Goal: Task Accomplishment & Management: Complete application form

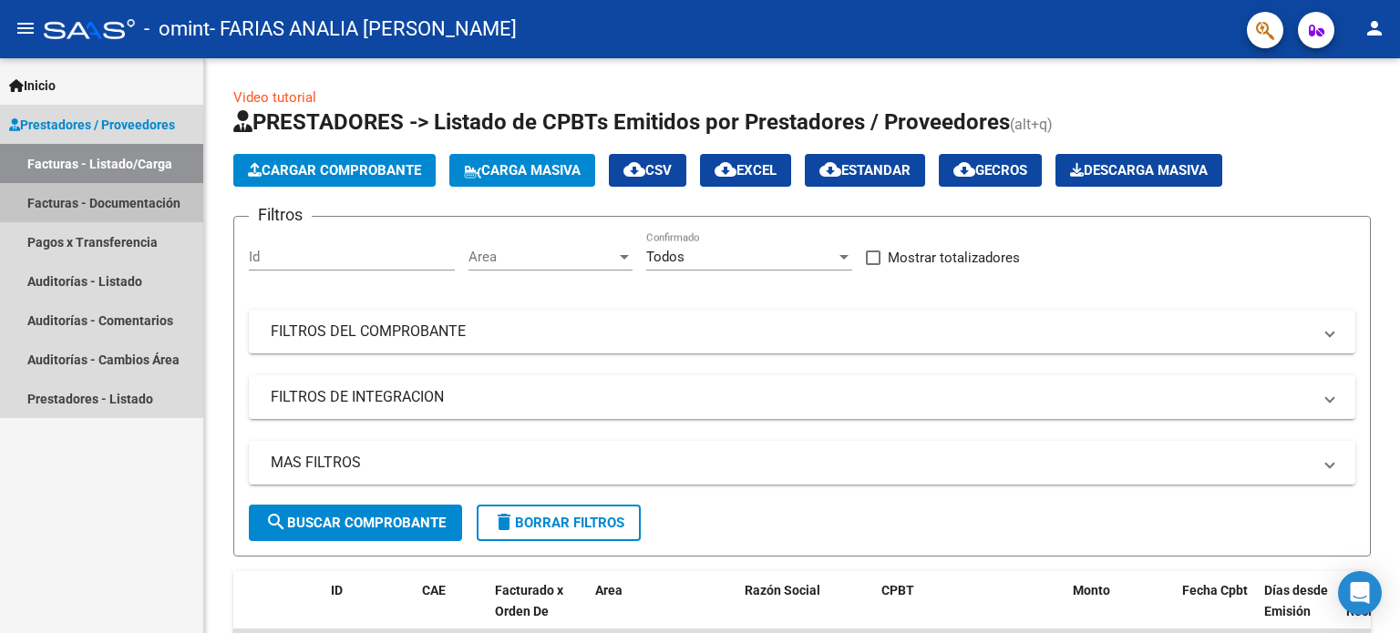
click at [106, 201] on link "Facturas - Documentación" at bounding box center [101, 202] width 203 height 39
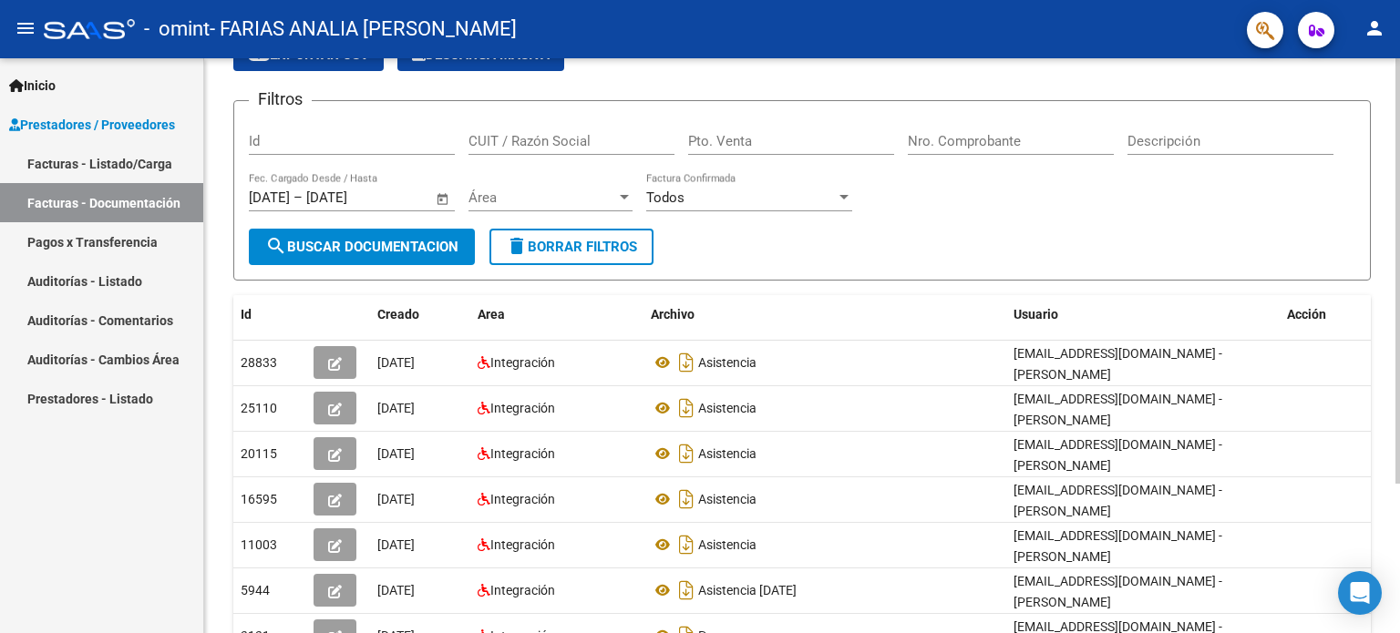
scroll to position [98, 0]
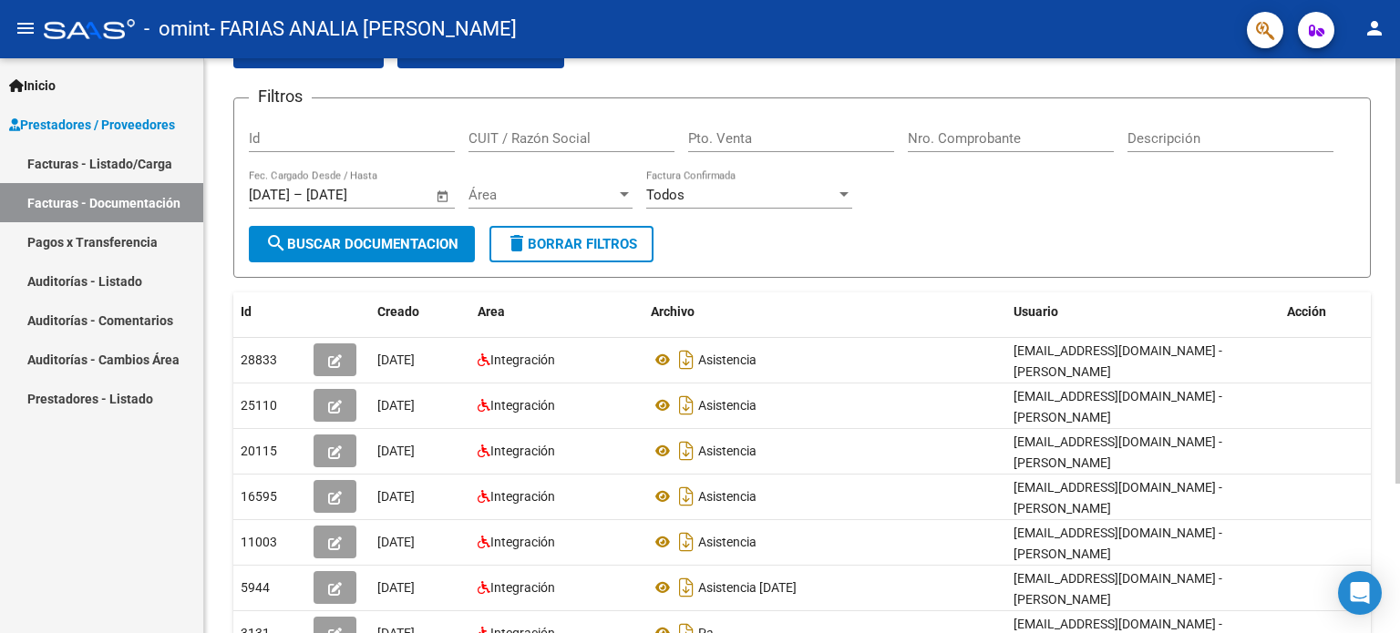
click at [1399, 375] on div at bounding box center [1397, 334] width 5 height 426
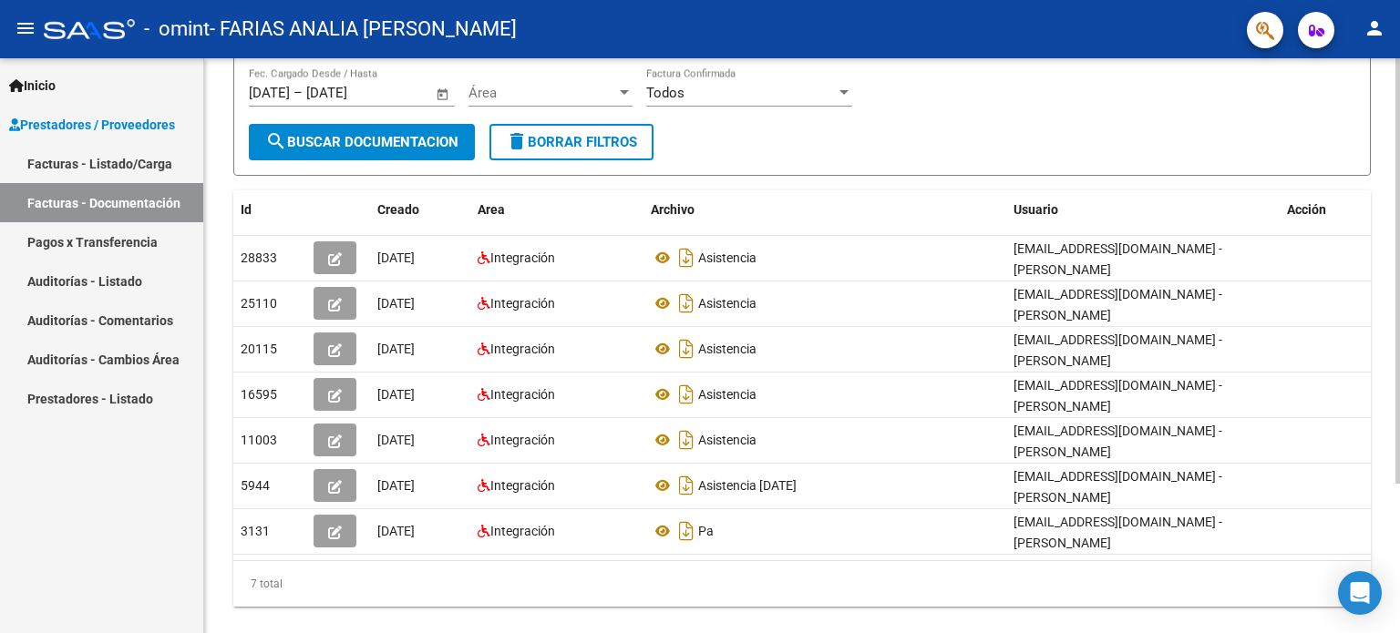
click at [1399, 479] on div at bounding box center [1397, 400] width 5 height 426
click at [935, 561] on div "7 total" at bounding box center [801, 584] width 1137 height 46
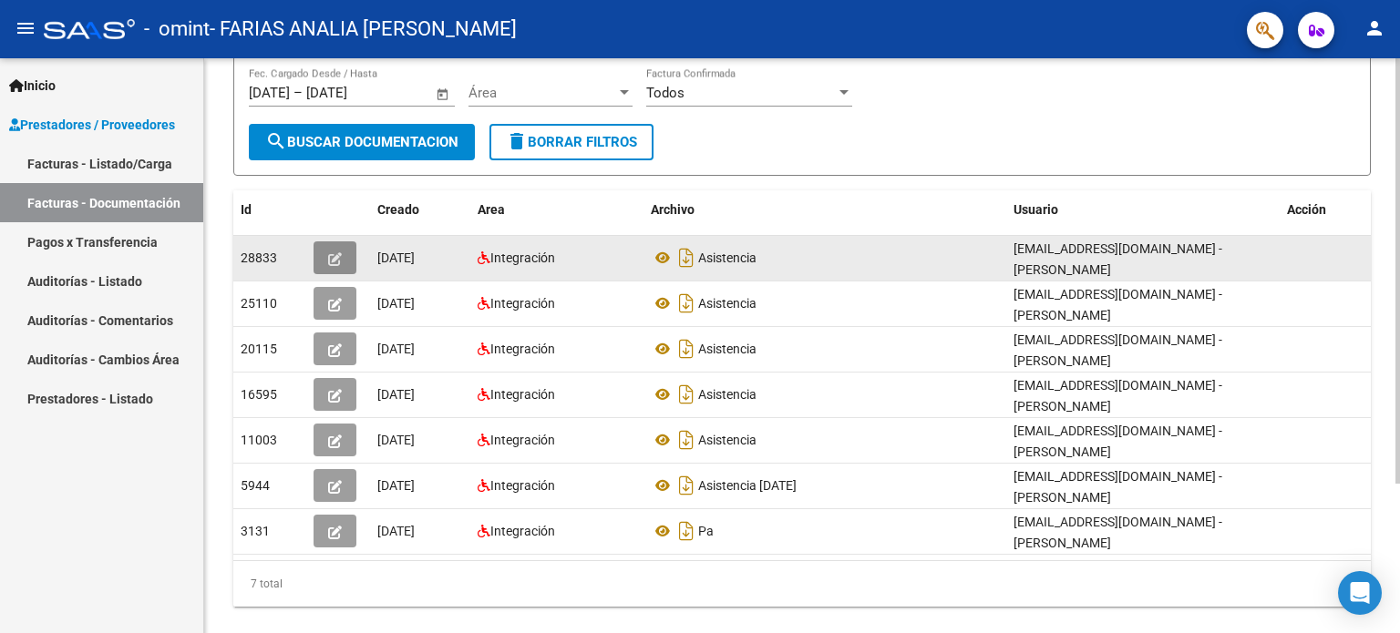
click at [328, 253] on icon "button" at bounding box center [335, 259] width 14 height 14
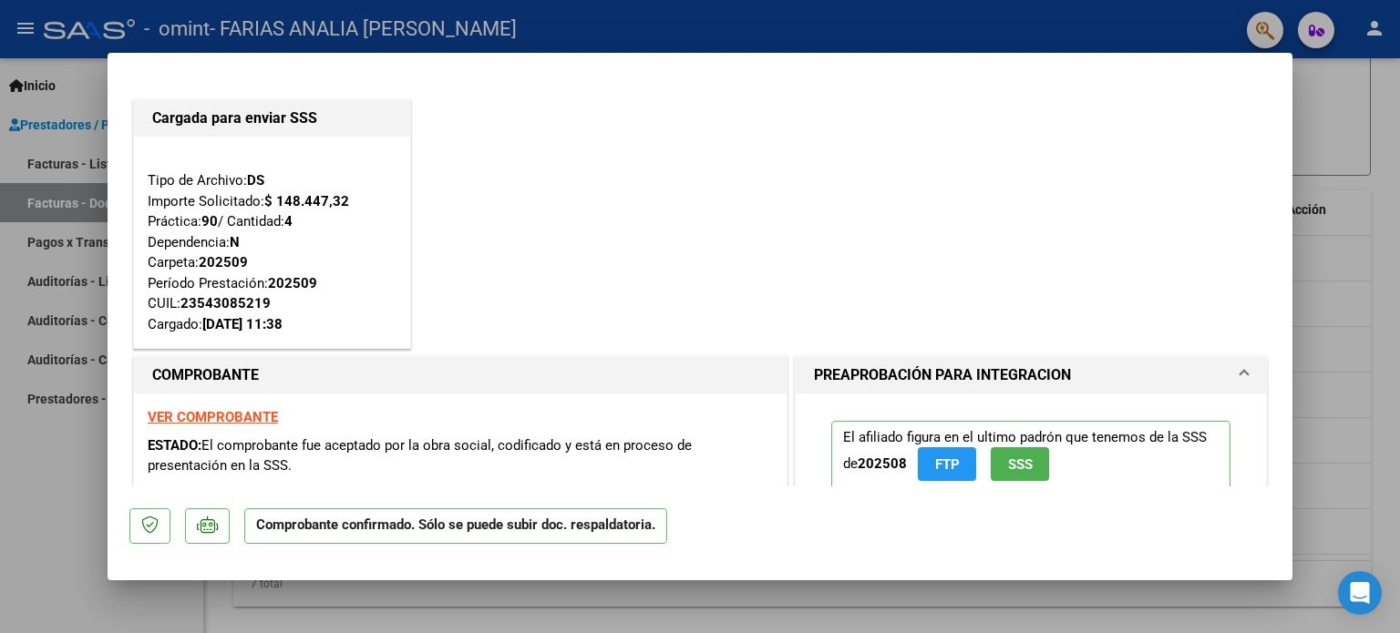
click at [1389, 407] on div at bounding box center [700, 316] width 1400 height 633
type input "$ 0,00"
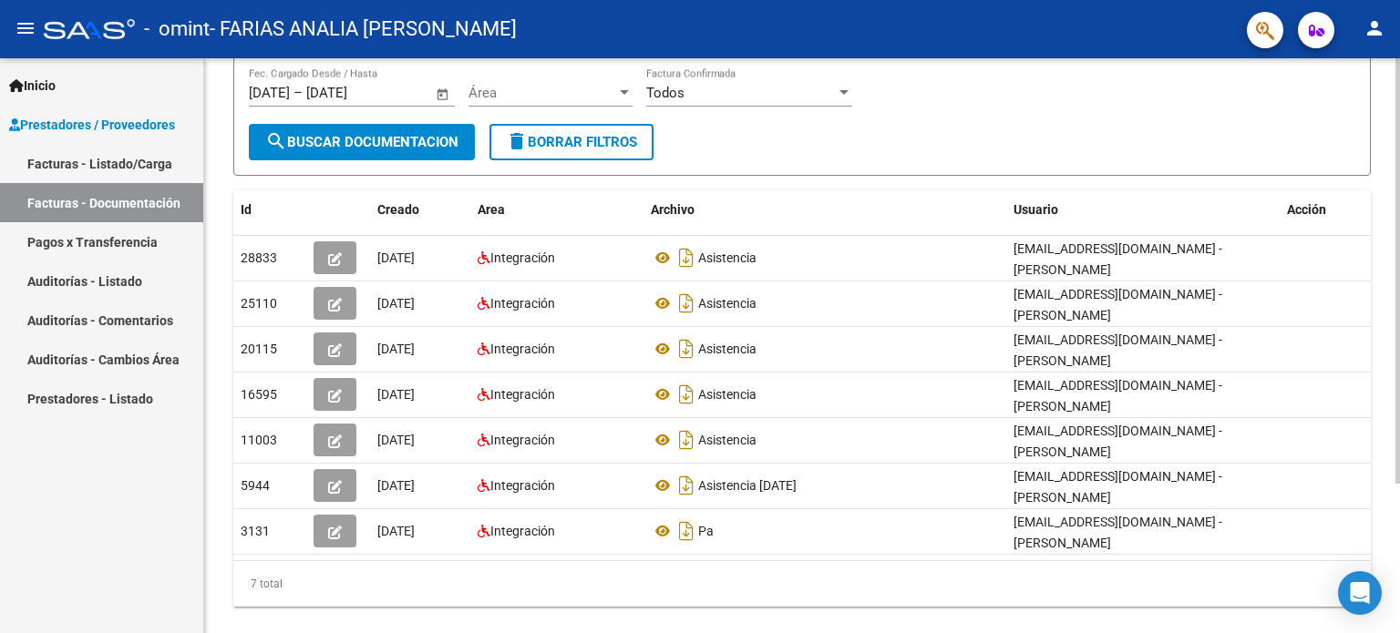
click at [1399, 265] on div at bounding box center [1397, 400] width 5 height 426
click at [124, 159] on link "Facturas - Listado/Carga" at bounding box center [101, 163] width 203 height 39
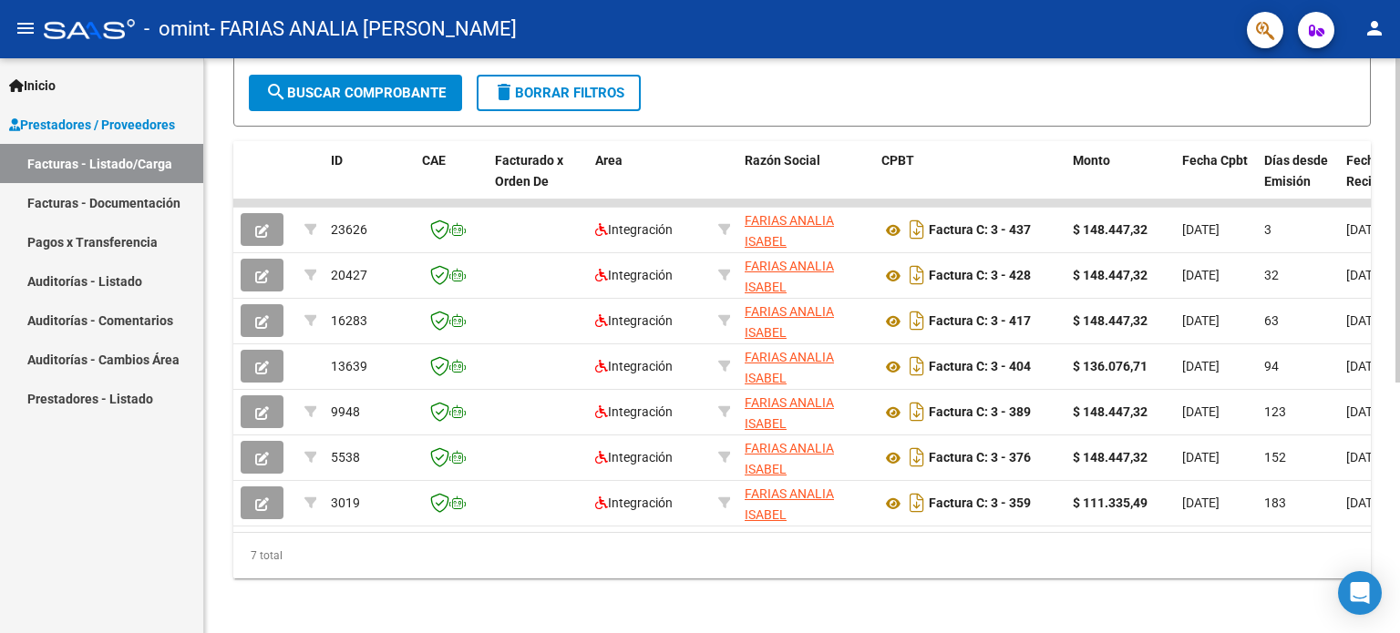
scroll to position [445, 0]
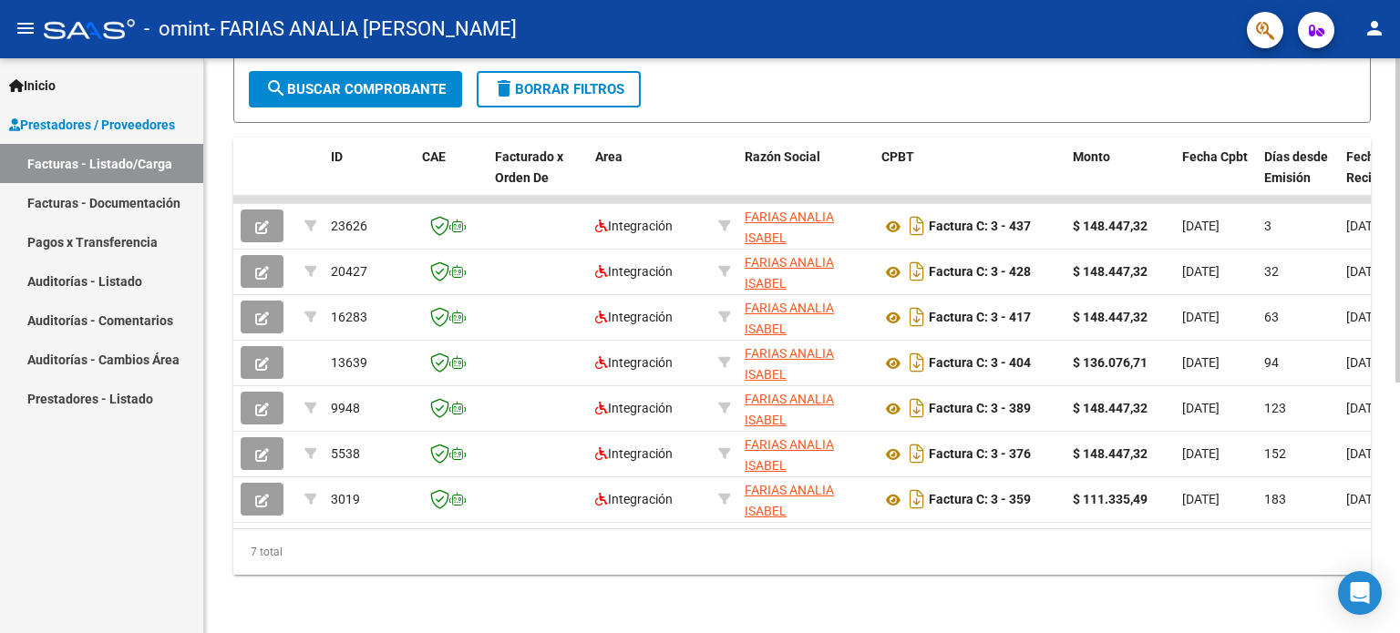
click at [1399, 632] on html "menu - omint - FARIAS ANALIA ISABEL person Inicio Instructivos Contacto OS Pres…" at bounding box center [700, 316] width 1400 height 633
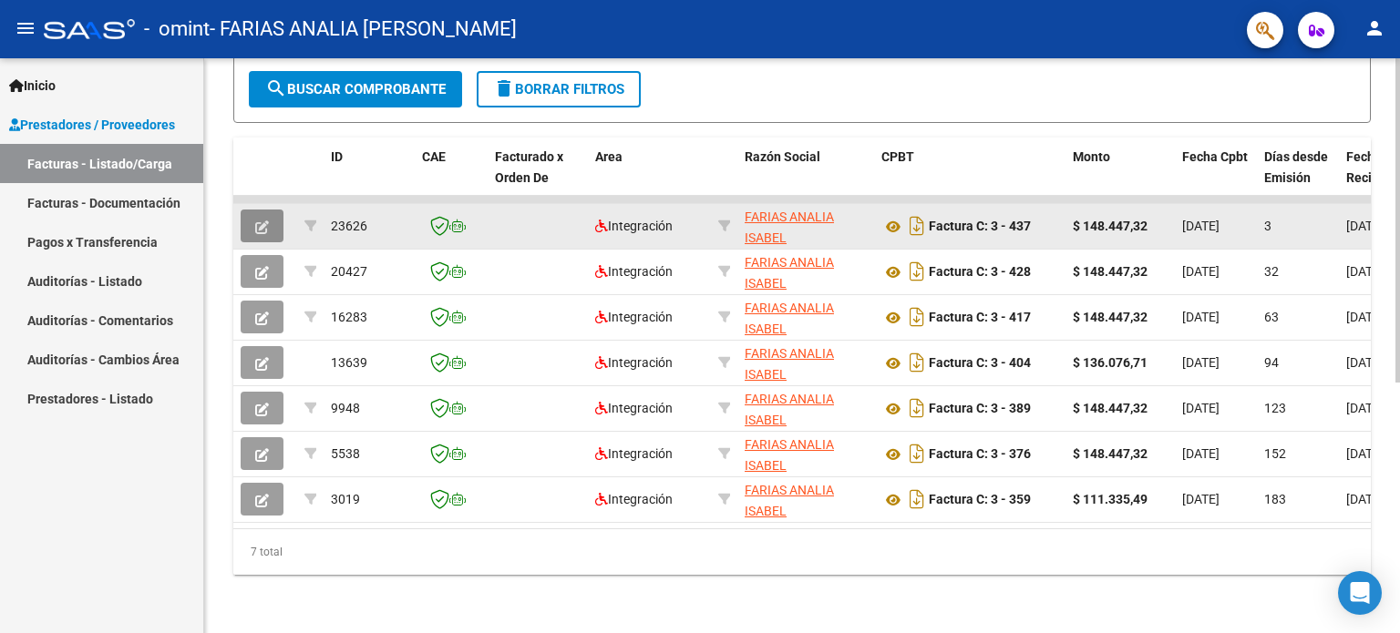
click at [260, 221] on icon "button" at bounding box center [262, 228] width 14 height 14
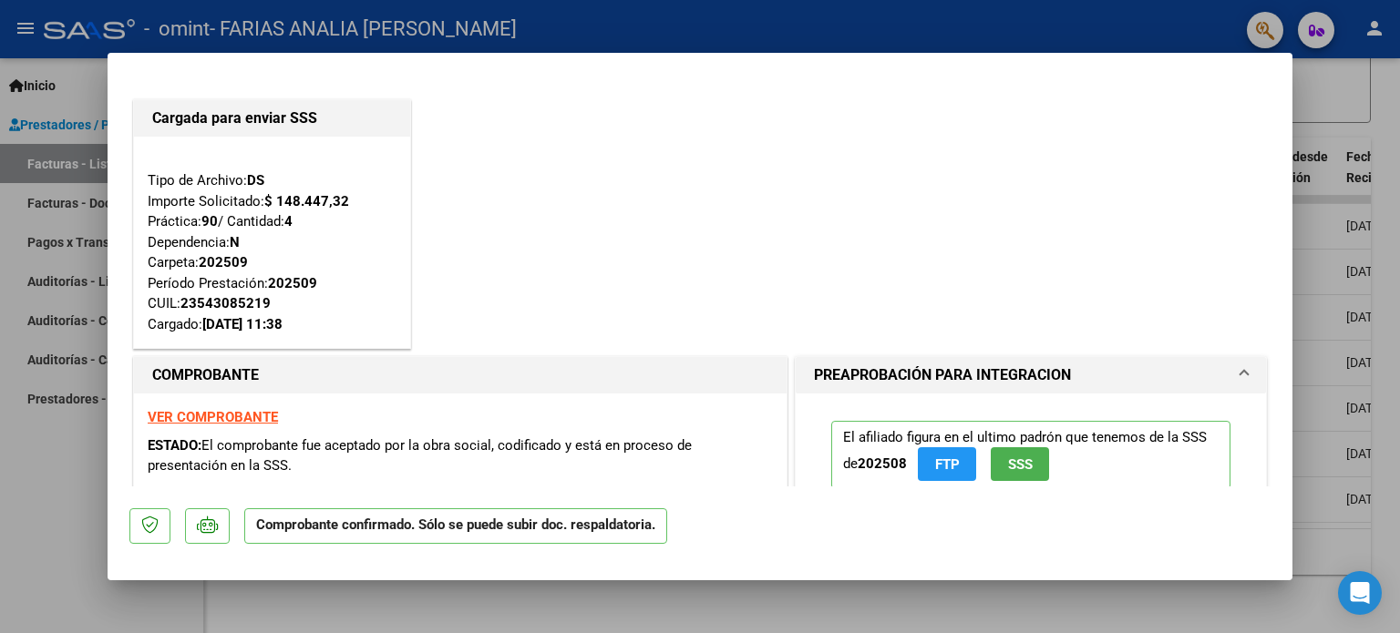
click at [746, 599] on div at bounding box center [700, 316] width 1400 height 633
type input "$ 0,00"
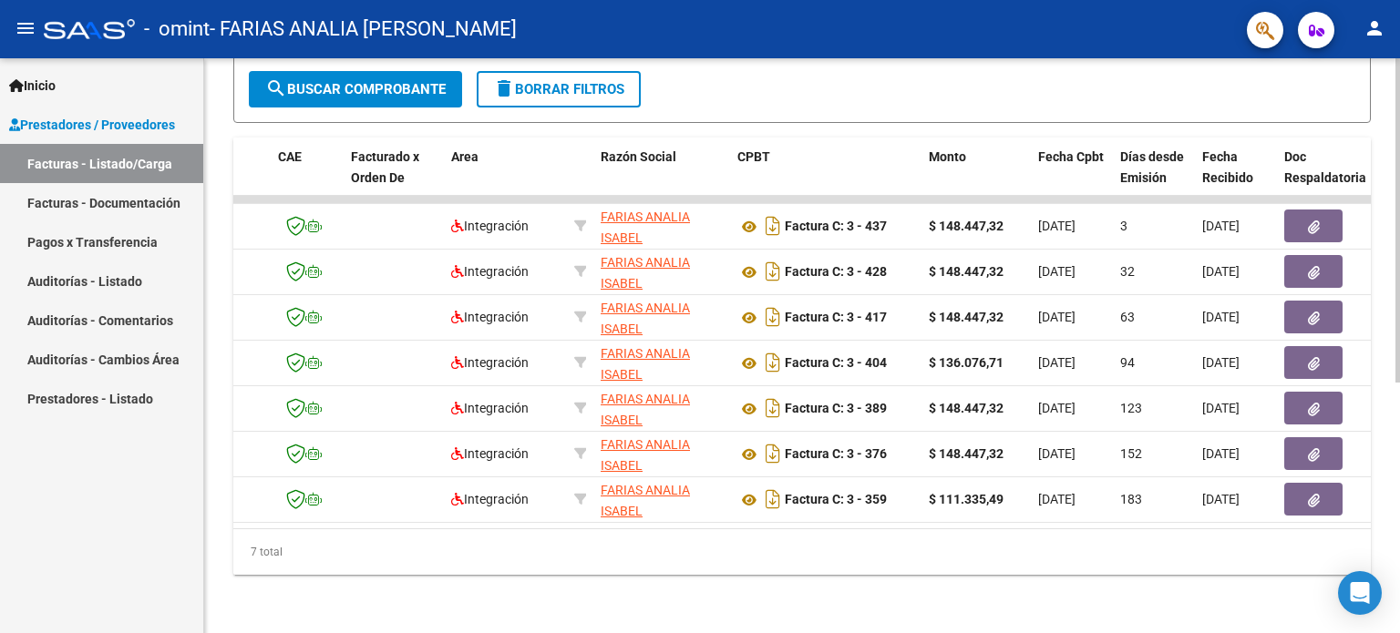
scroll to position [0, 147]
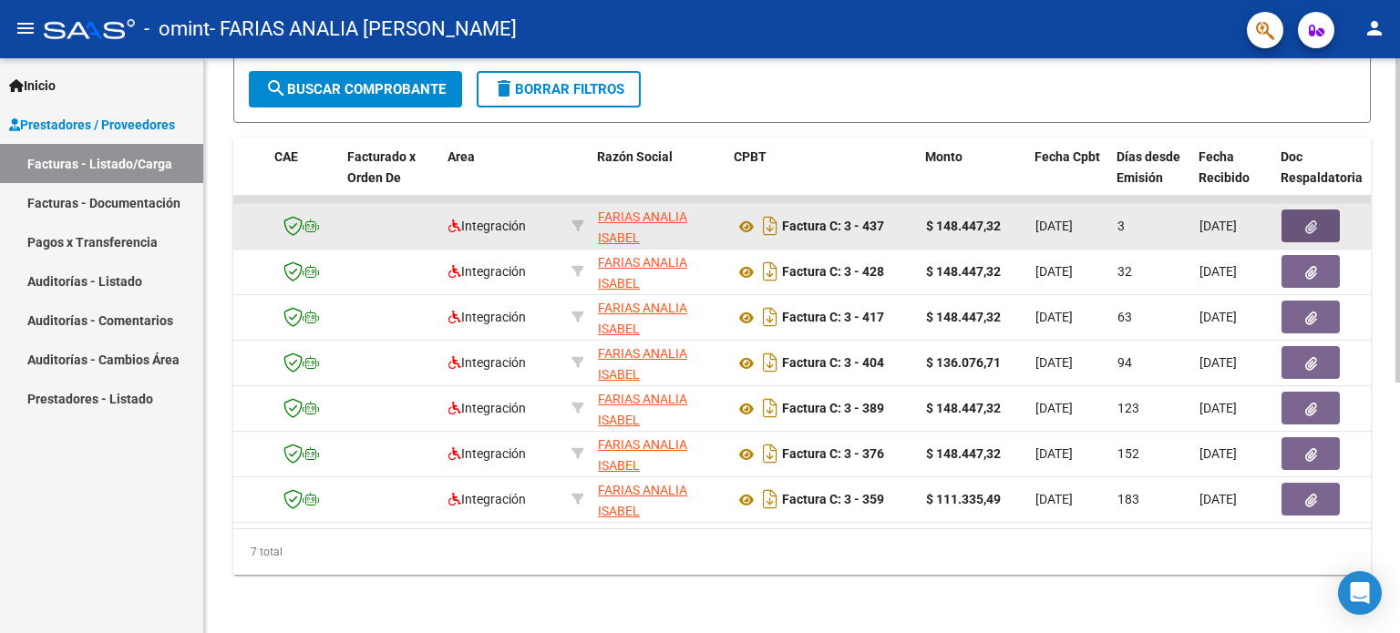
click at [1307, 221] on icon "button" at bounding box center [1311, 228] width 12 height 14
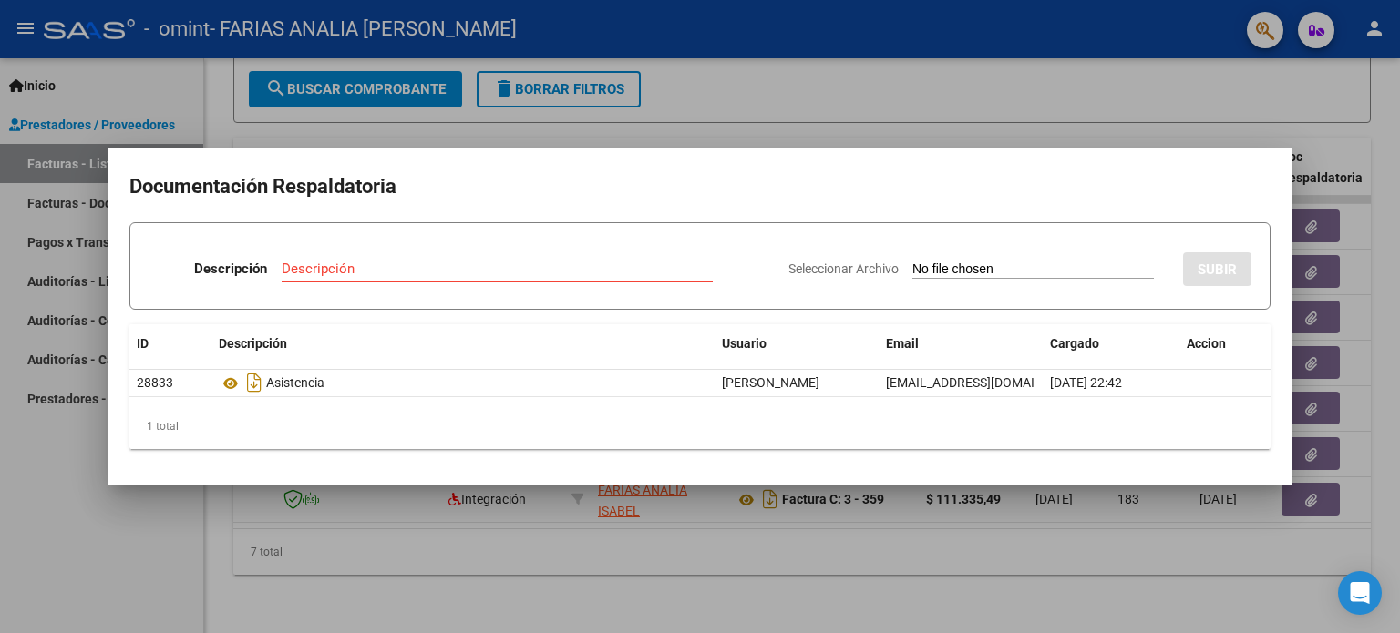
click at [1118, 580] on div at bounding box center [700, 316] width 1400 height 633
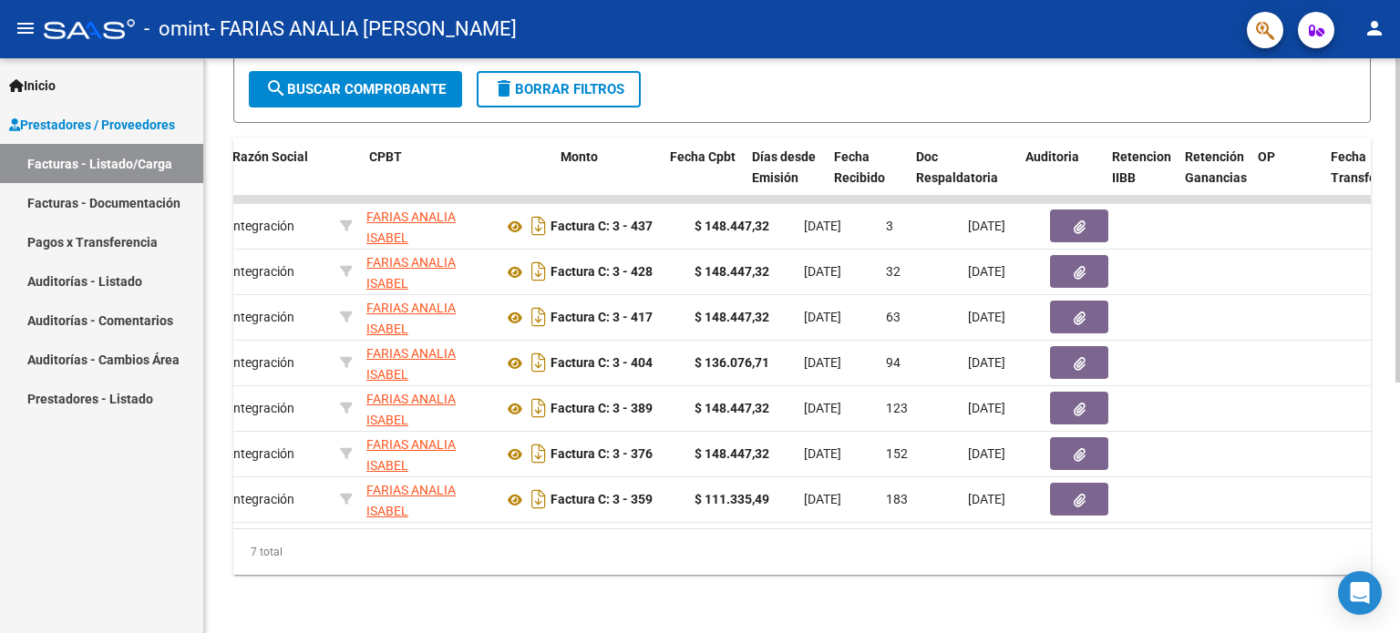
scroll to position [0, 603]
